Goal: Information Seeking & Learning: Learn about a topic

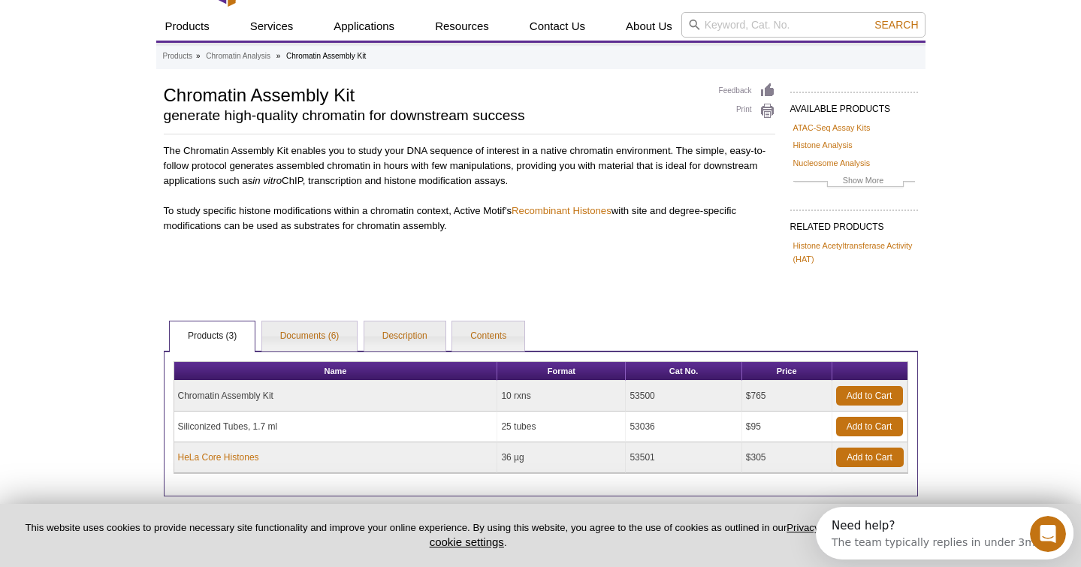
click at [152, 334] on div "Active Motif Logo Enabling Epigenetics Research 0 Search Skip to content Active…" at bounding box center [540, 314] width 1081 height 696
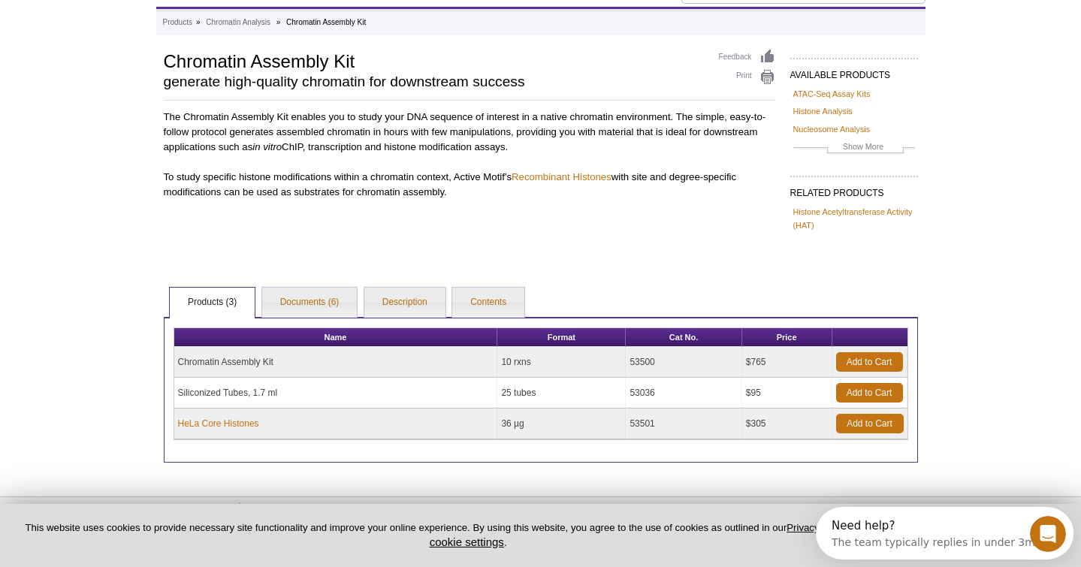
scroll to position [74, 0]
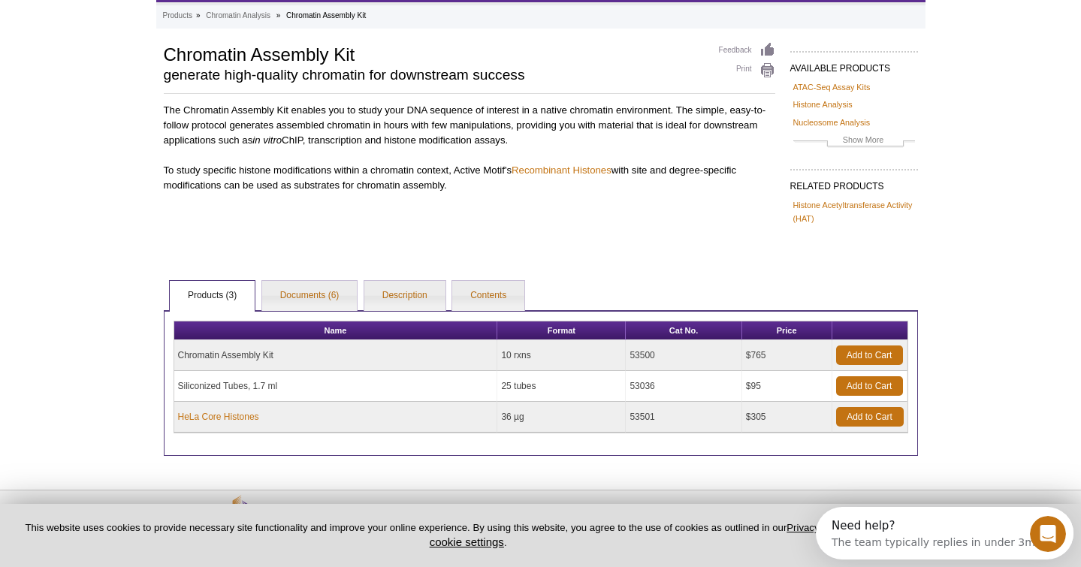
click at [152, 334] on div "Active Motif Logo Enabling Epigenetics Research 0 Search Skip to content Active…" at bounding box center [540, 274] width 1081 height 696
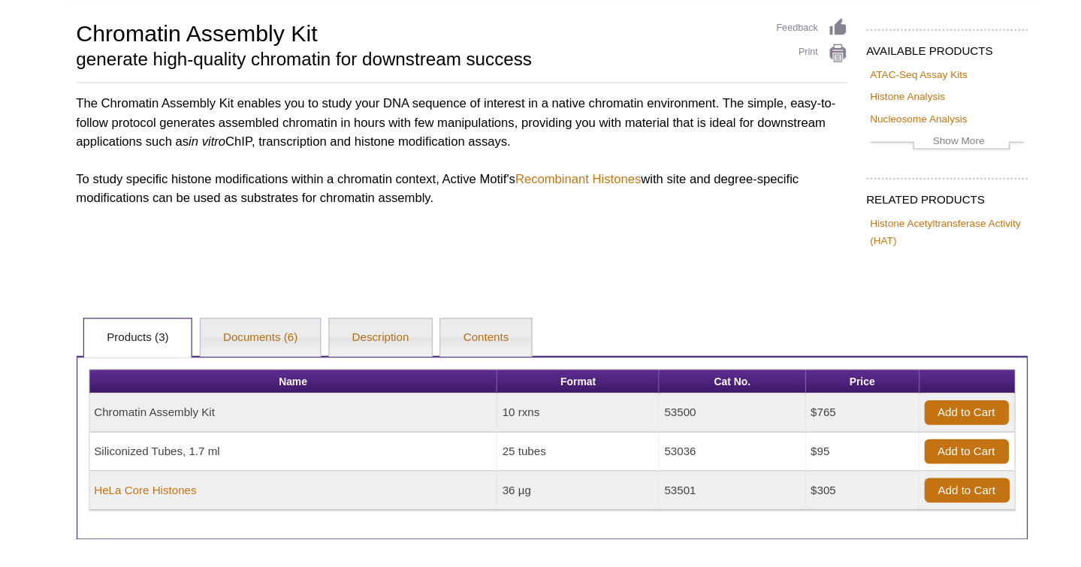
scroll to position [73, 0]
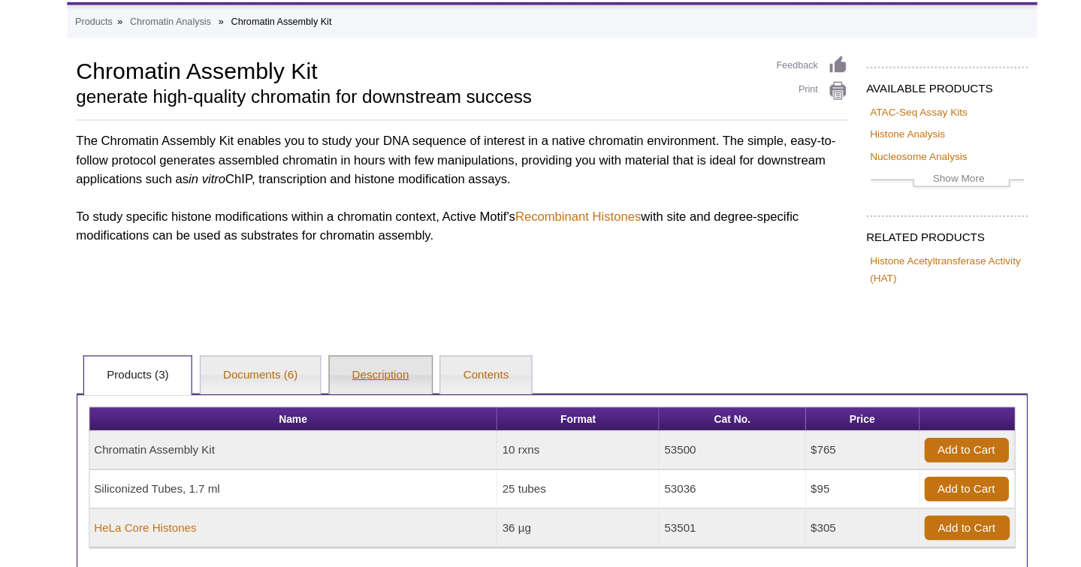
click at [406, 297] on link "Description" at bounding box center [404, 298] width 81 height 30
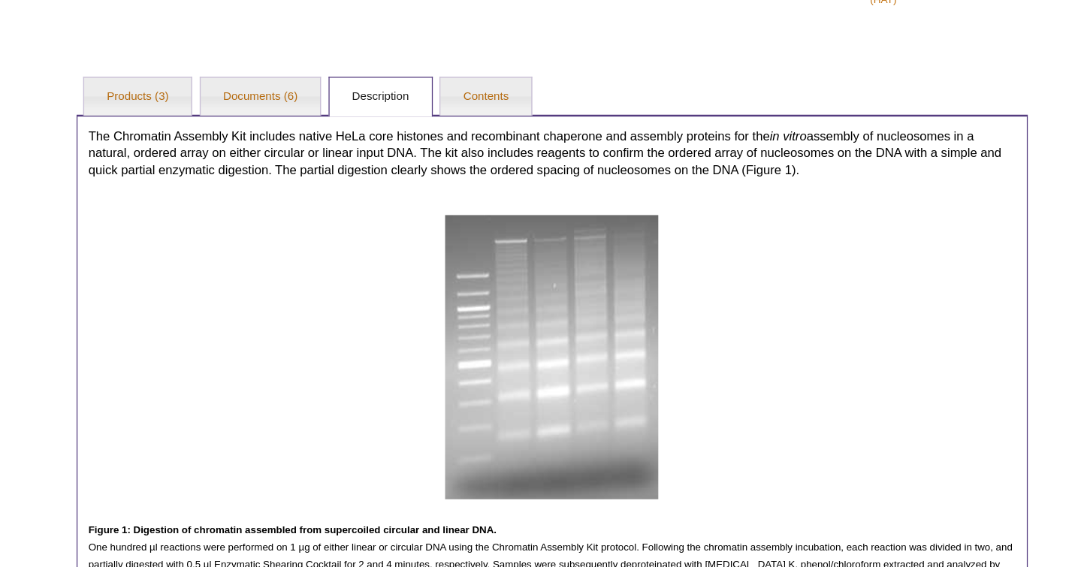
scroll to position [281, 0]
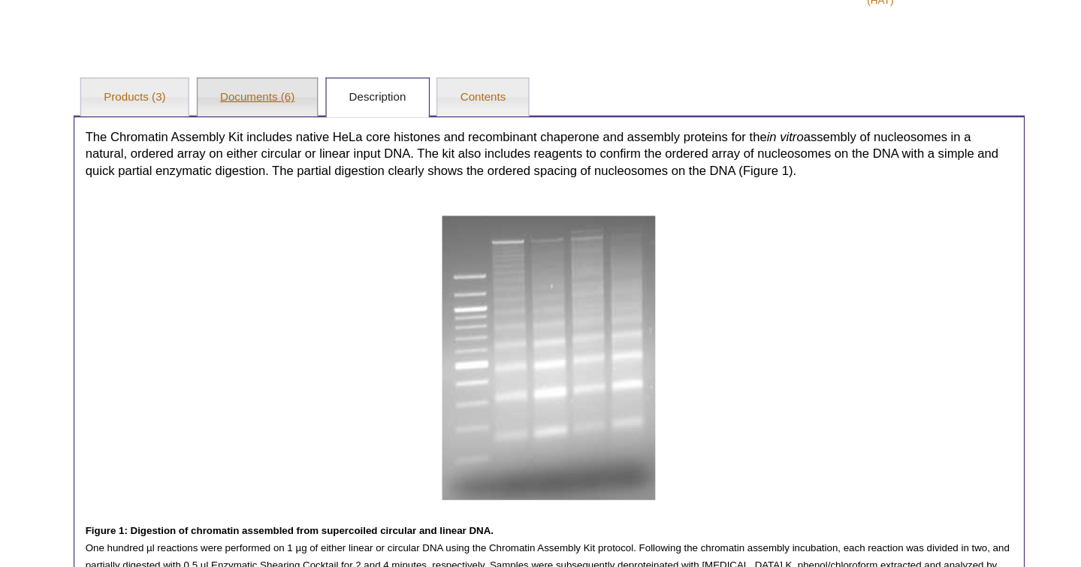
click at [309, 89] on link "Documents (6)" at bounding box center [309, 89] width 95 height 30
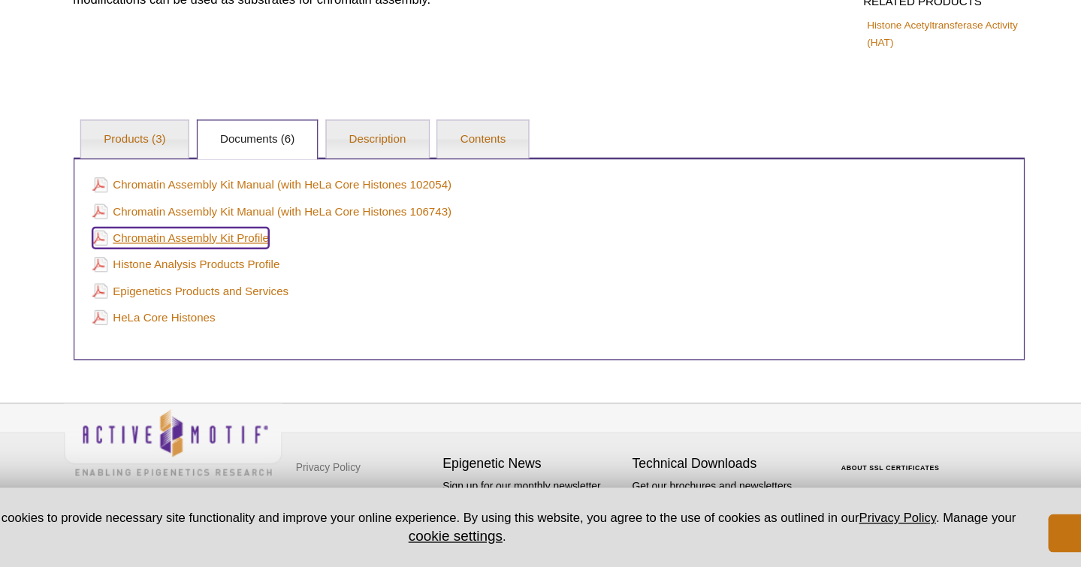
click at [260, 304] on link "Chromatin Assembly Kit Profile" at bounding box center [249, 306] width 140 height 17
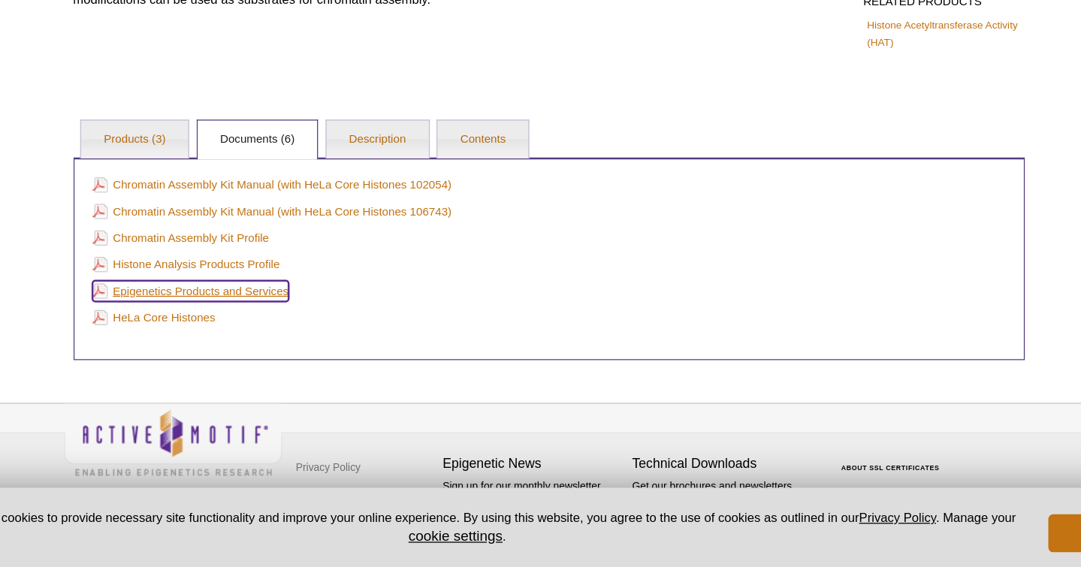
click at [273, 349] on link "Epigenetics Products and Services" at bounding box center [257, 348] width 156 height 17
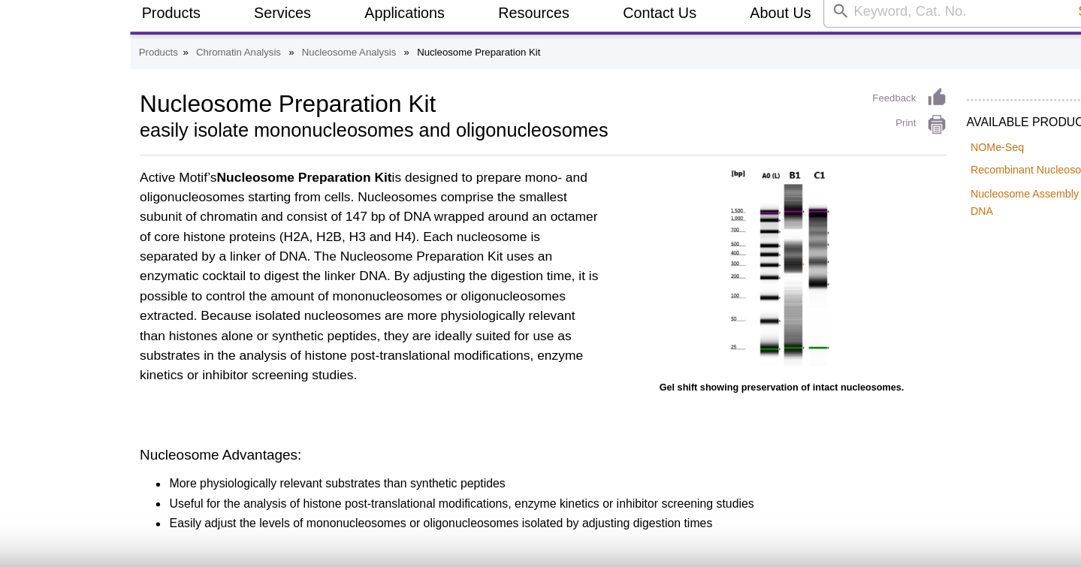
click at [237, 301] on p "Active Motif’s Nucleosome Preparation Kit is designed to prepare mono- and olig…" at bounding box center [339, 282] width 350 height 165
click at [343, 398] on div "Active Motif’s Nucleosome Preparation Kit is designed to prepare mono- and olig…" at bounding box center [470, 338] width 612 height 277
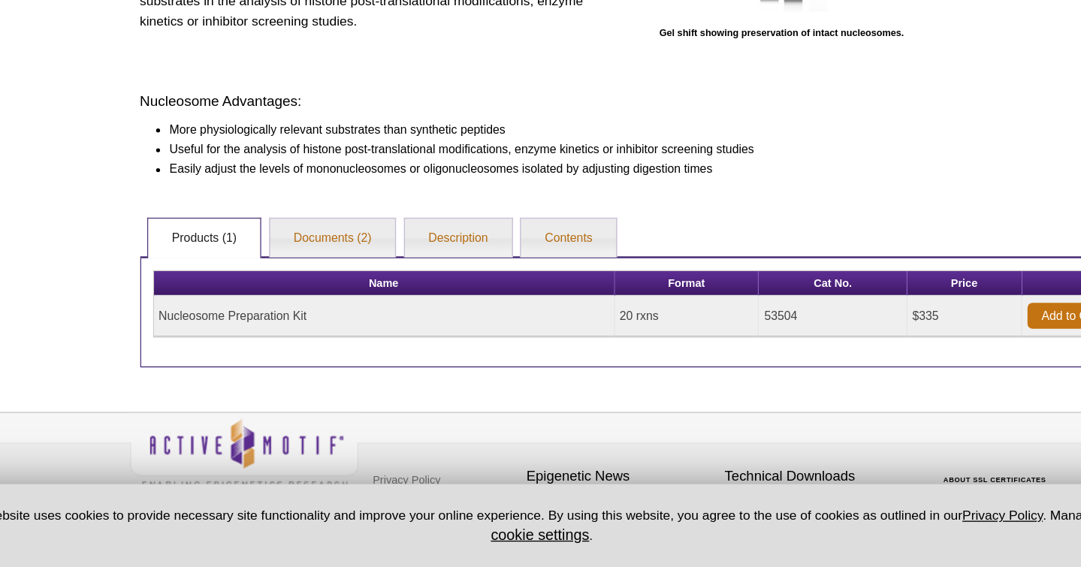
scroll to position [195, 0]
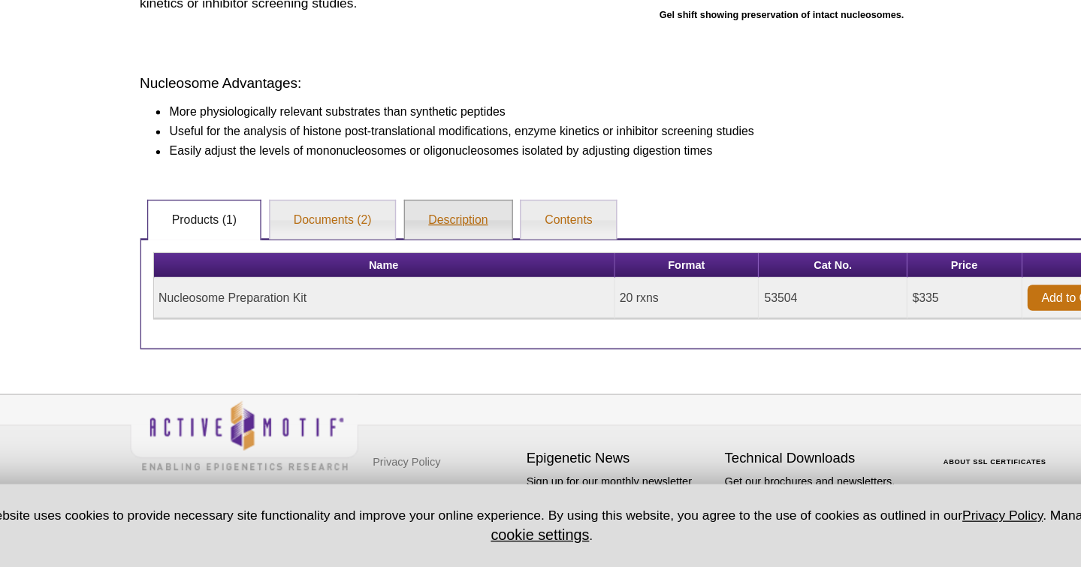
click at [394, 304] on link "Description" at bounding box center [404, 304] width 81 height 30
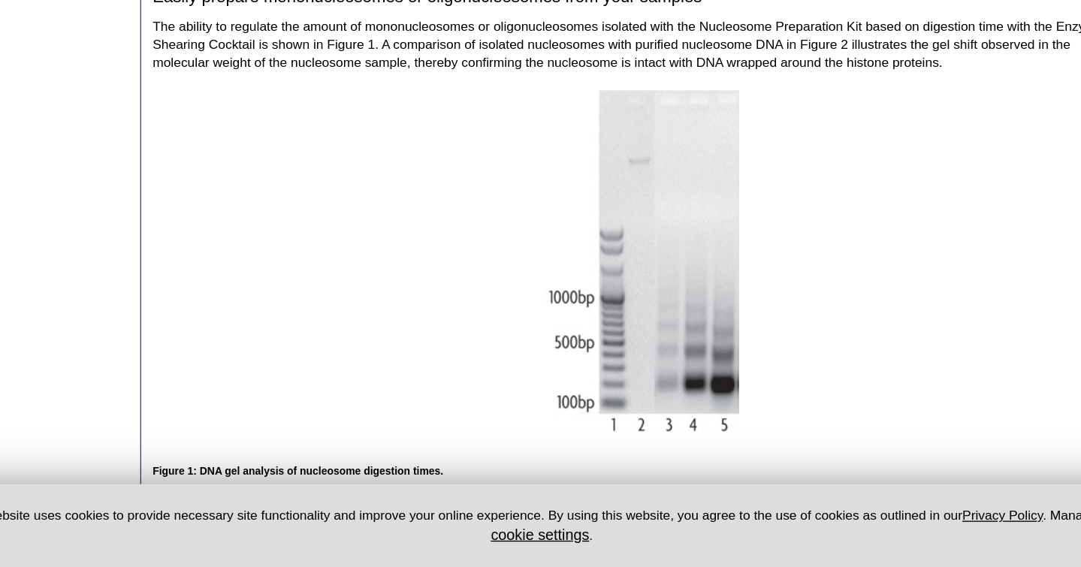
scroll to position [405, 0]
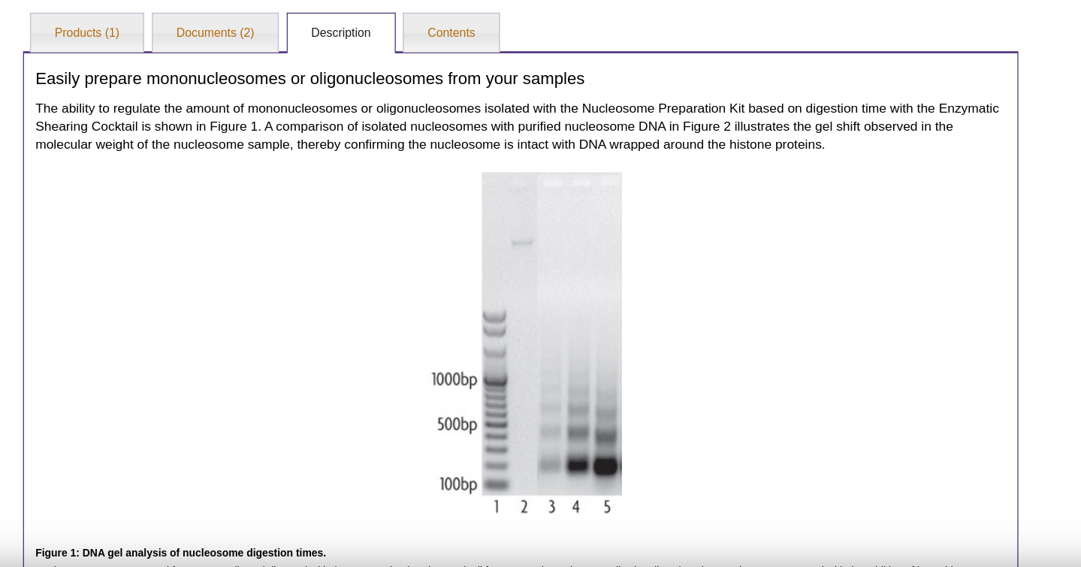
click at [460, 356] on div at bounding box center [541, 333] width 735 height 267
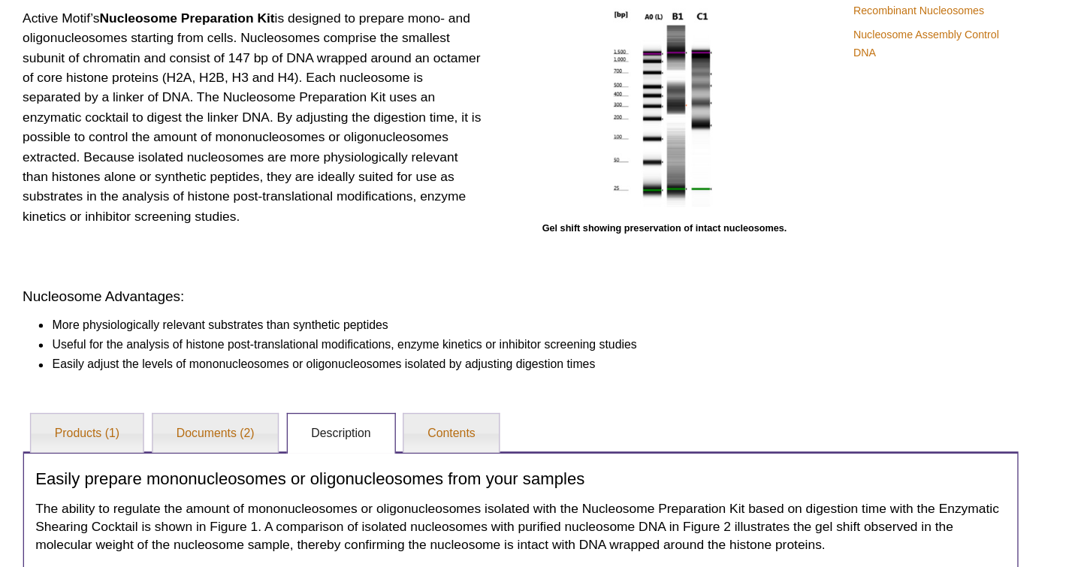
scroll to position [93, 0]
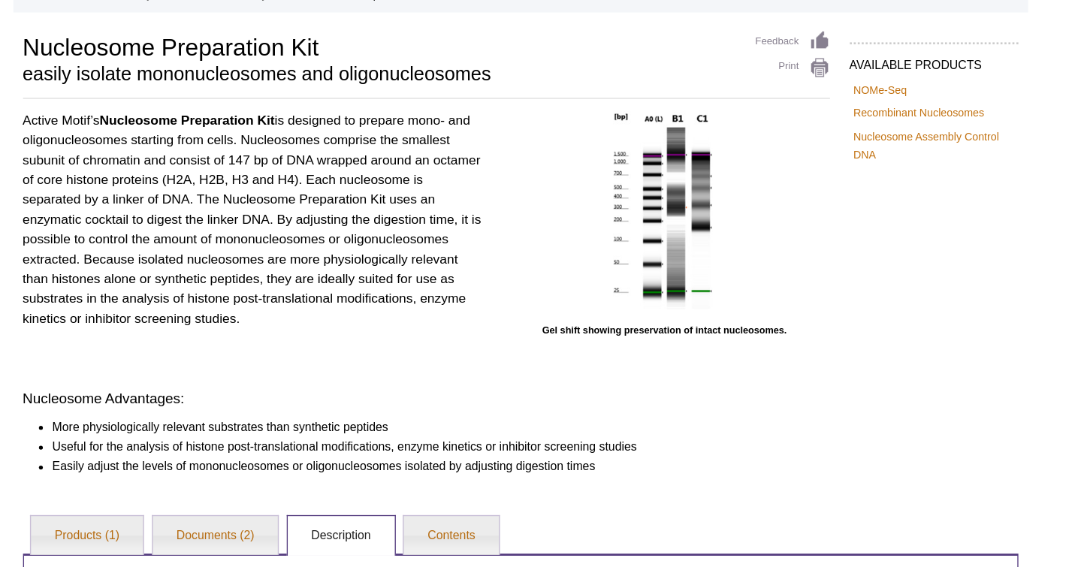
click at [365, 243] on p "Active Motif’s Nucleosome Preparation Kit is designed to prepare mono- and olig…" at bounding box center [339, 166] width 350 height 165
click at [379, 243] on p "Active Motif’s Nucleosome Preparation Kit is designed to prepare mono- and olig…" at bounding box center [339, 166] width 350 height 165
click at [376, 250] on div "Active Motif’s Nucleosome Preparation Kit is designed to prepare mono- and olig…" at bounding box center [339, 176] width 350 height 185
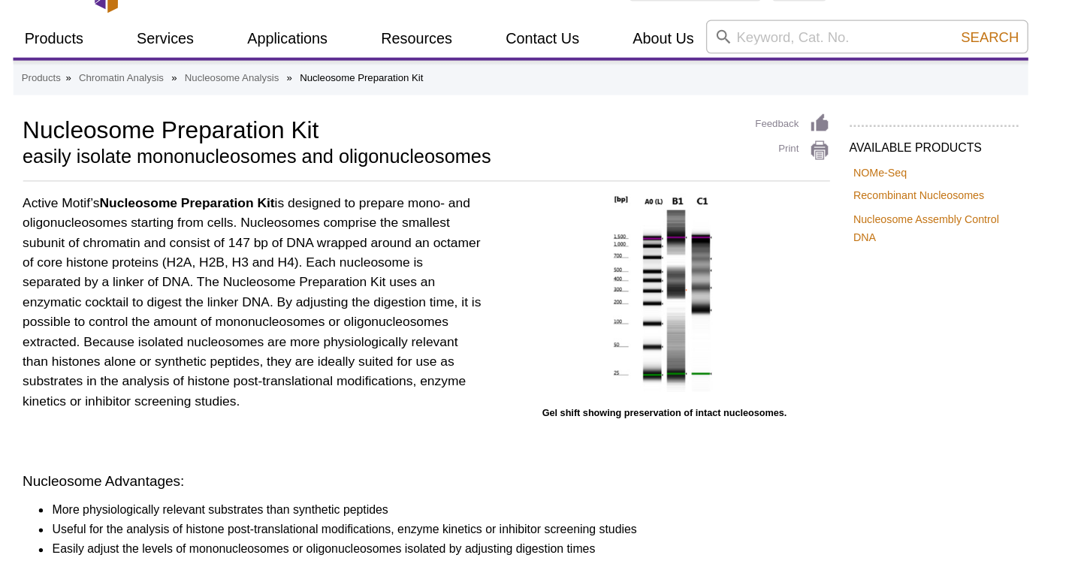
scroll to position [0, 0]
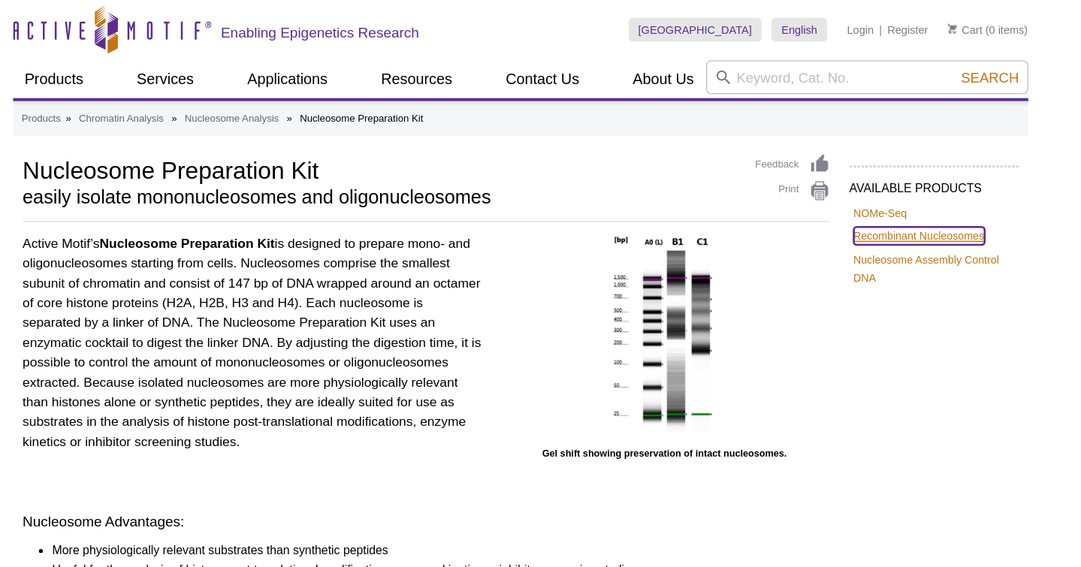
click at [820, 180] on link "Recombinant Nucleosomes" at bounding box center [842, 179] width 99 height 14
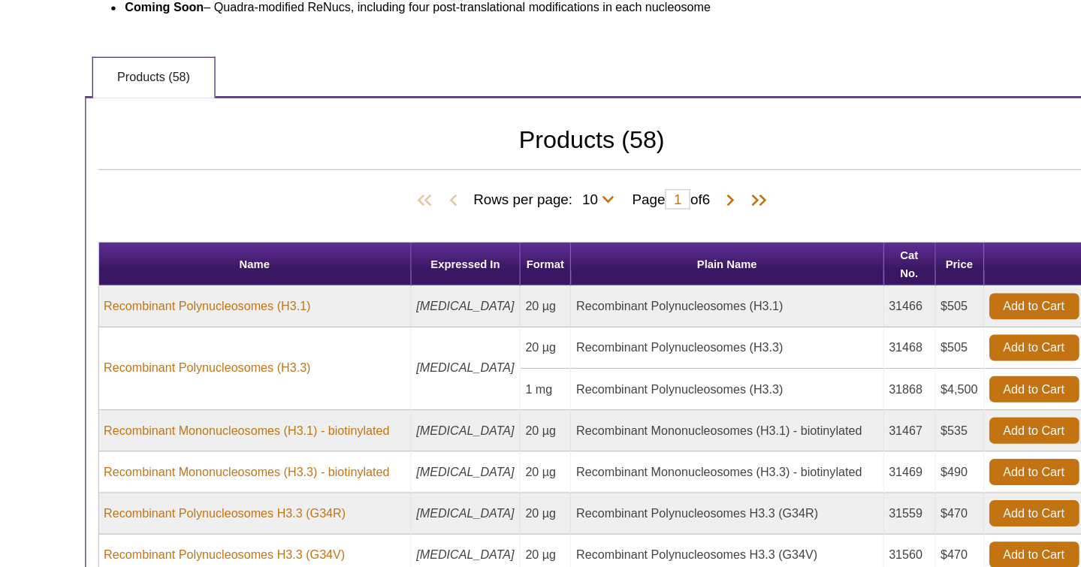
scroll to position [754, 0]
